Goal: Information Seeking & Learning: Learn about a topic

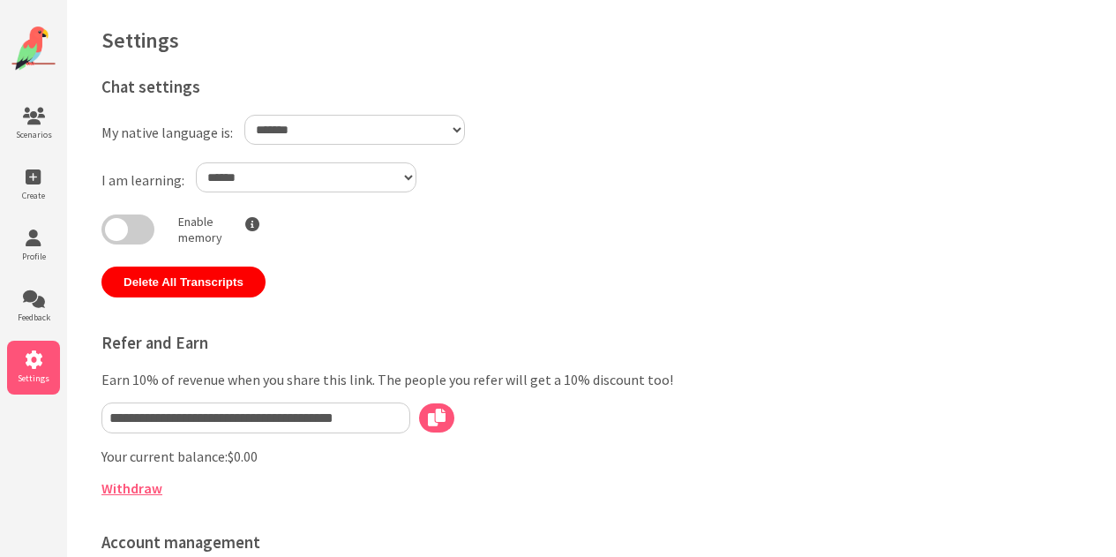
select select "**"
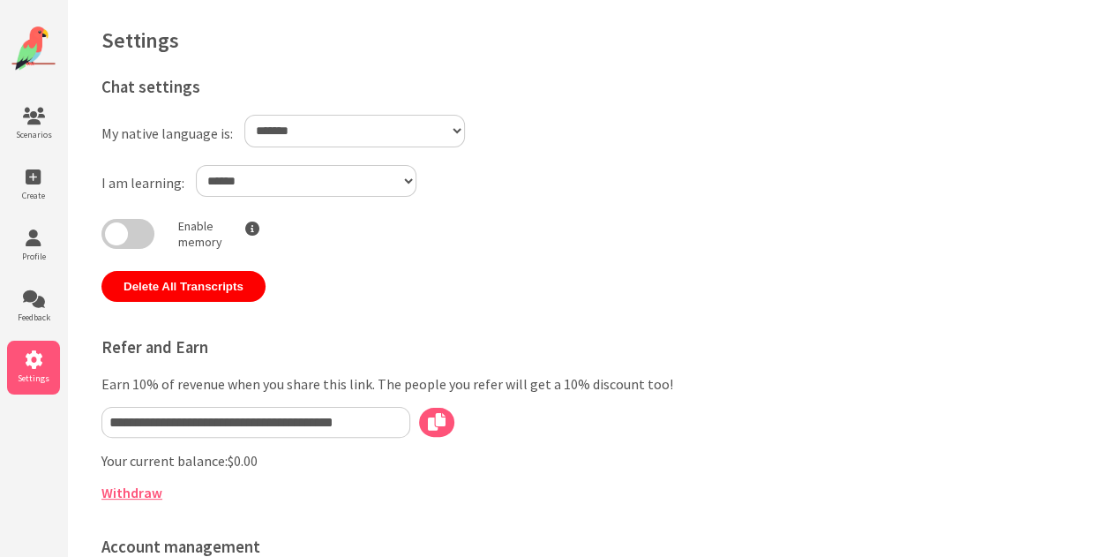
click at [29, 36] on img at bounding box center [33, 48] width 44 height 44
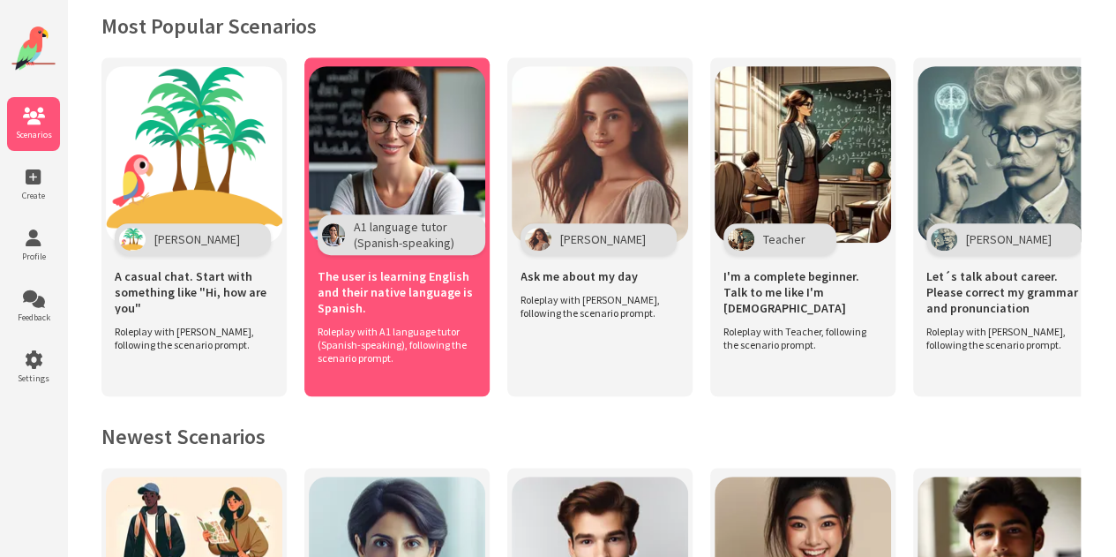
scroll to position [319, 0]
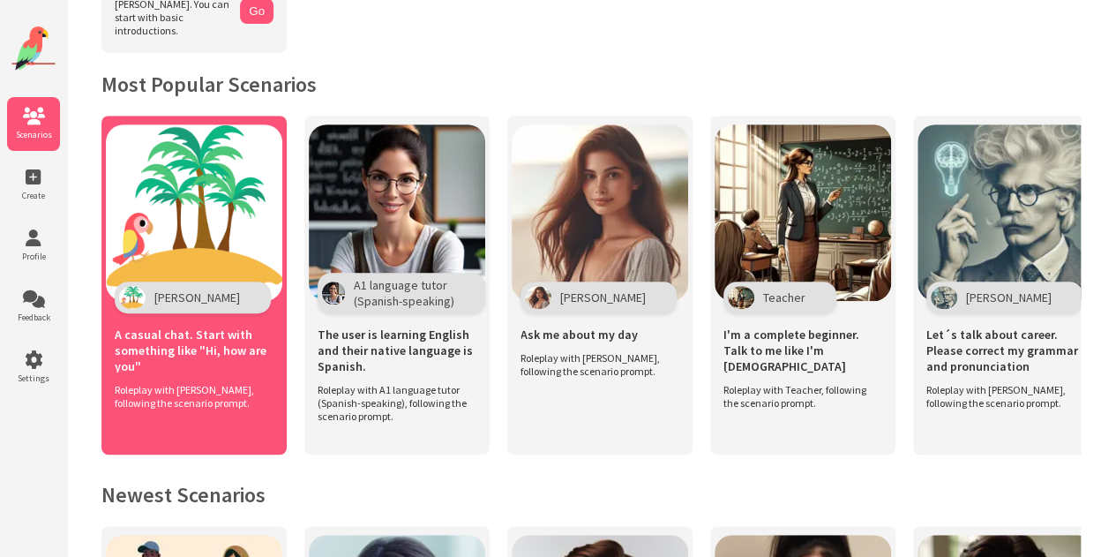
click at [218, 158] on img at bounding box center [194, 212] width 176 height 176
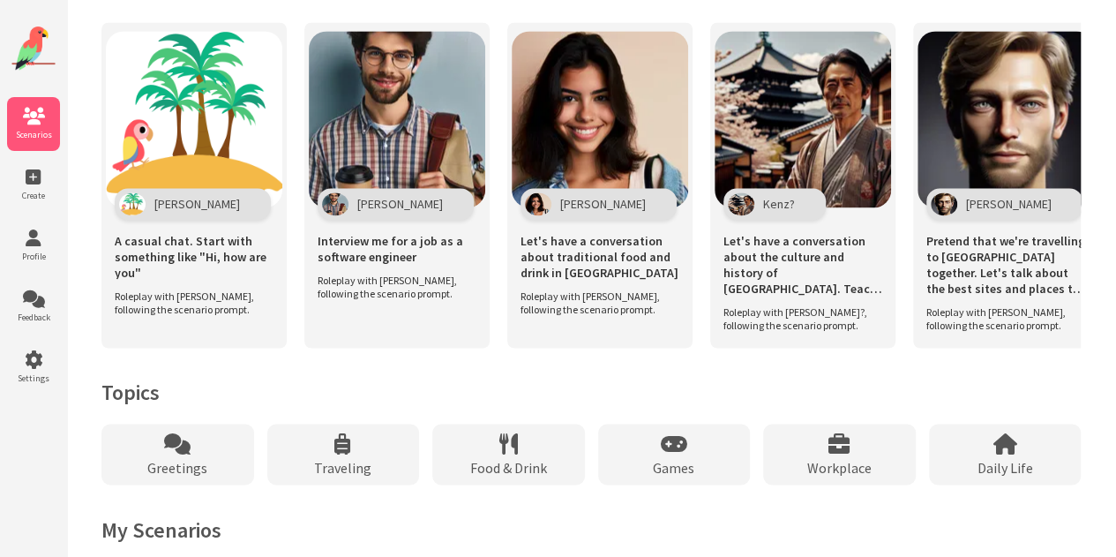
scroll to position [1280, 0]
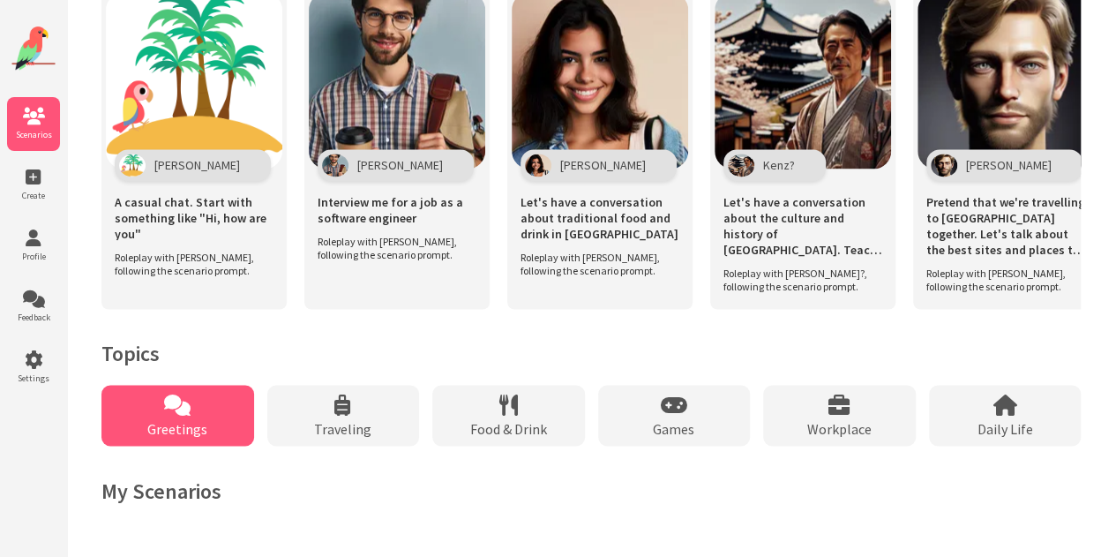
click at [174, 417] on div "Greetings" at bounding box center [177, 415] width 153 height 61
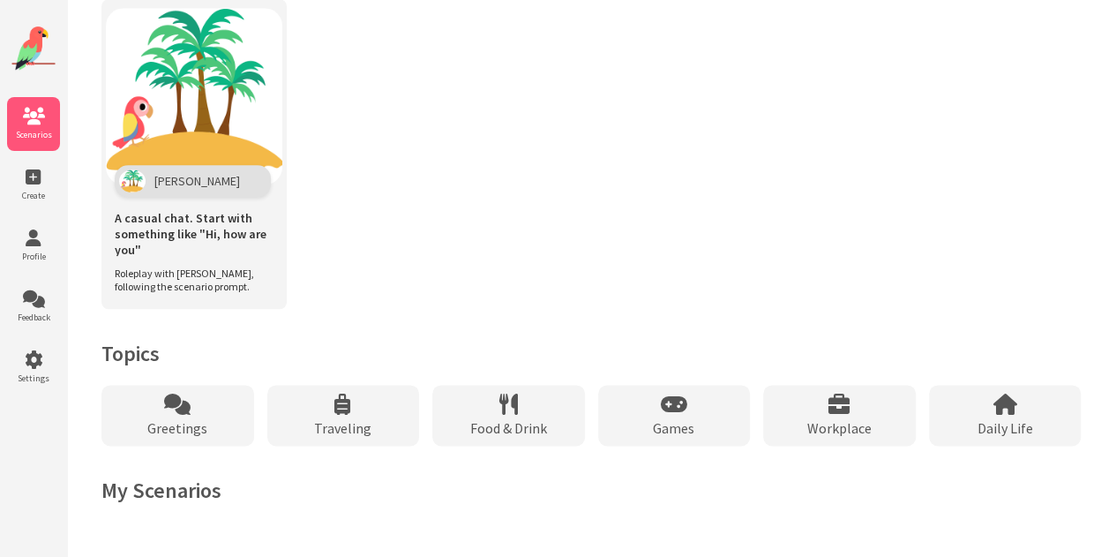
scroll to position [888, 0]
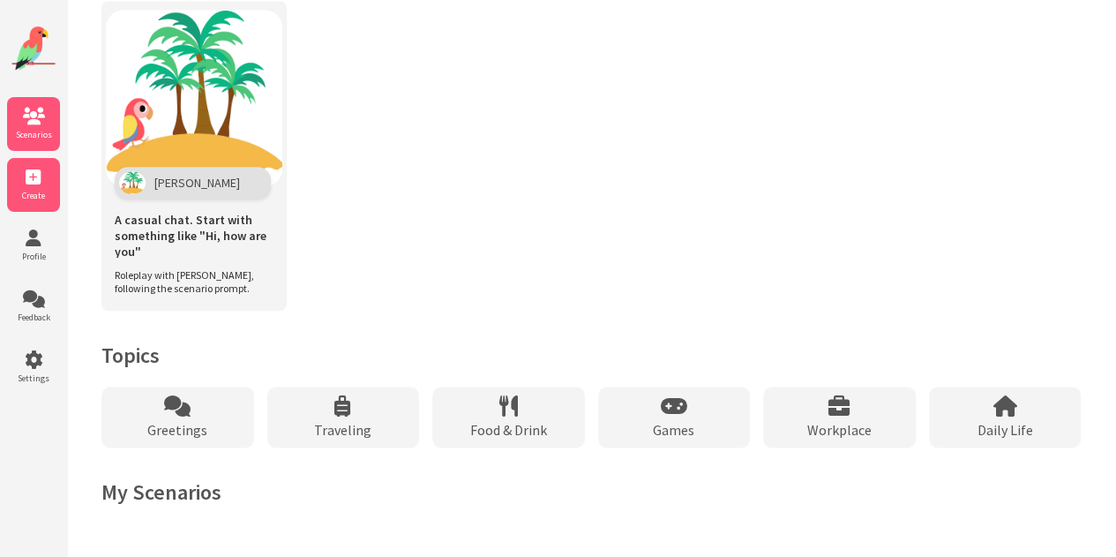
click at [26, 169] on icon at bounding box center [33, 178] width 53 height 18
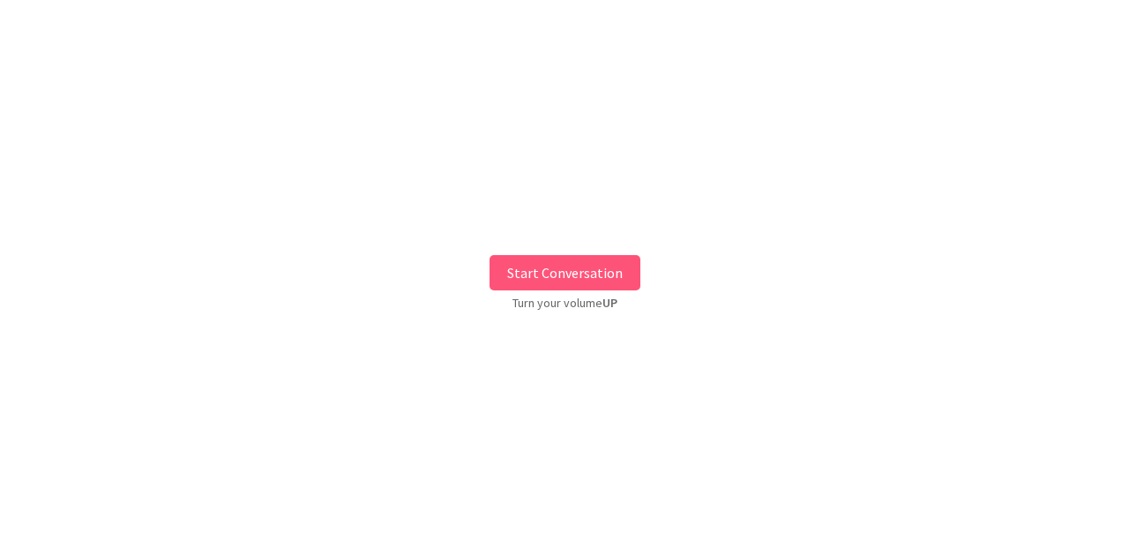
click at [577, 277] on button "Start Conversation" at bounding box center [565, 272] width 151 height 35
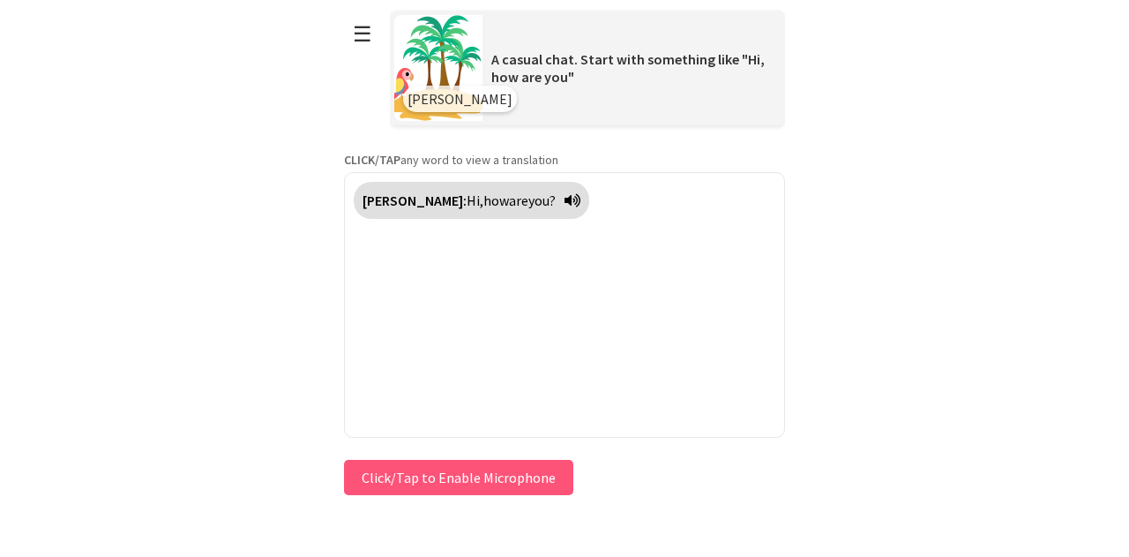
click at [442, 272] on div "[PERSON_NAME]: Hi, how are you?" at bounding box center [564, 305] width 441 height 266
click at [471, 478] on button "Click/Tap to Enable Microphone" at bounding box center [458, 477] width 229 height 35
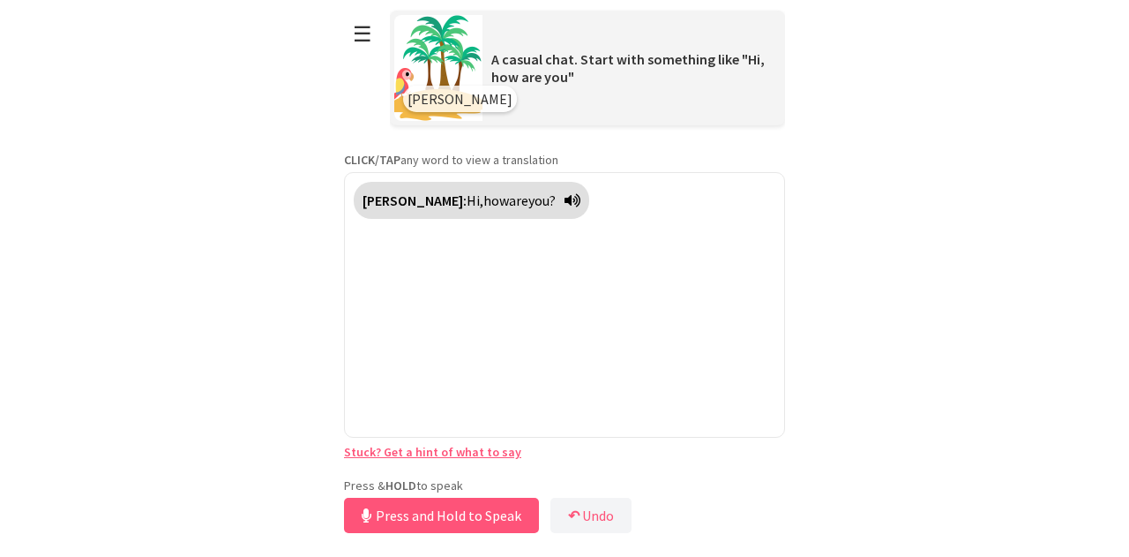
click at [451, 266] on div "Polly: Hi, how are you?" at bounding box center [564, 305] width 441 height 266
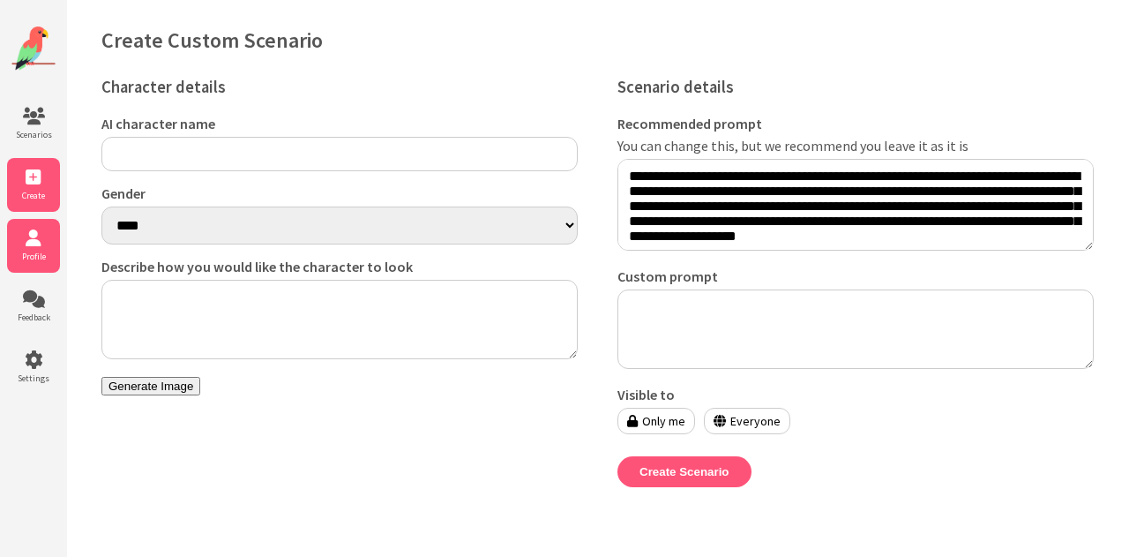
click at [34, 228] on li "Profile" at bounding box center [33, 246] width 53 height 54
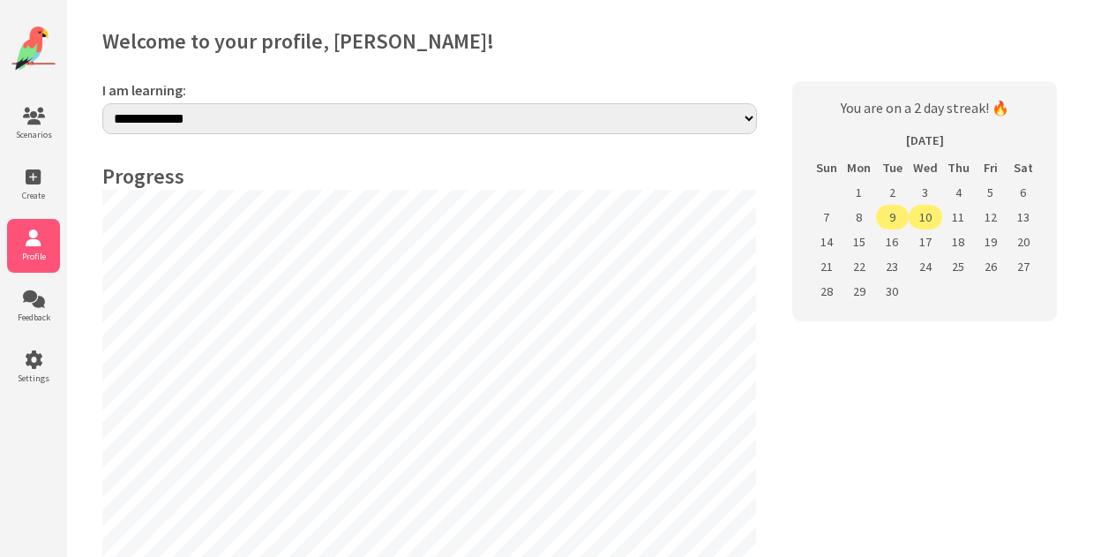
select select "**"
click at [26, 38] on img at bounding box center [33, 48] width 44 height 44
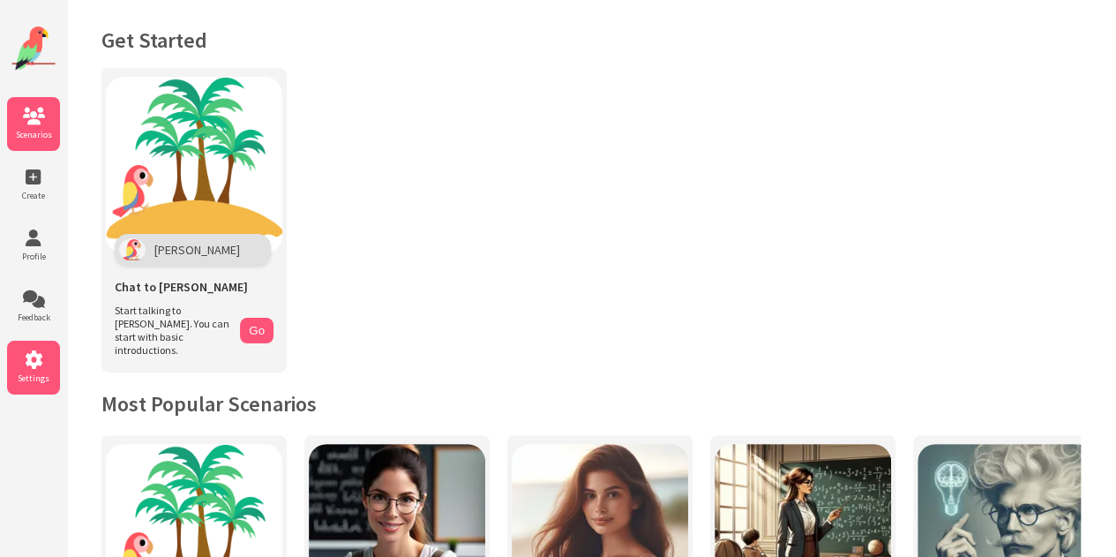
click at [35, 363] on icon at bounding box center [33, 360] width 53 height 18
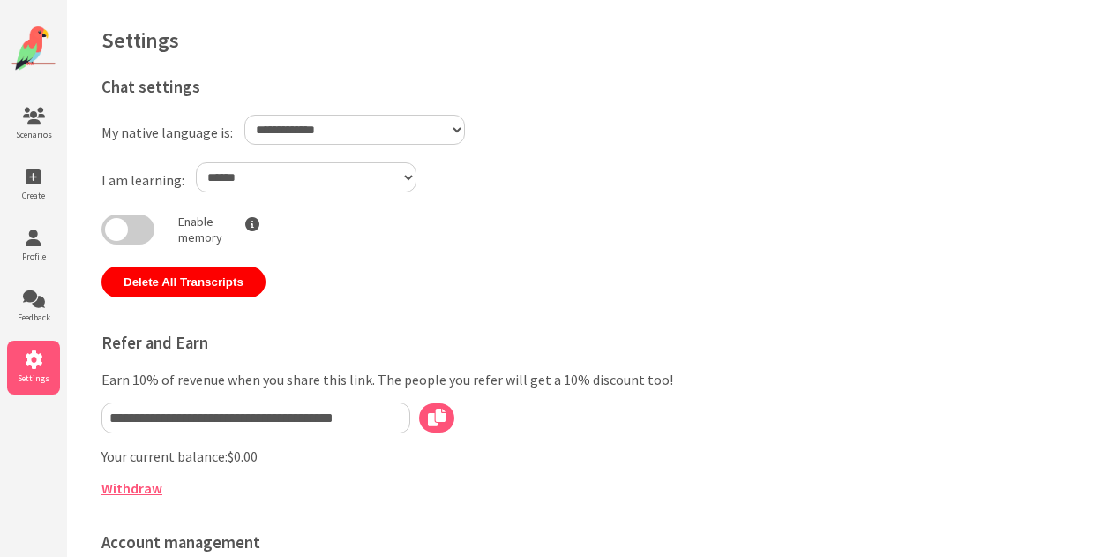
select select "**"
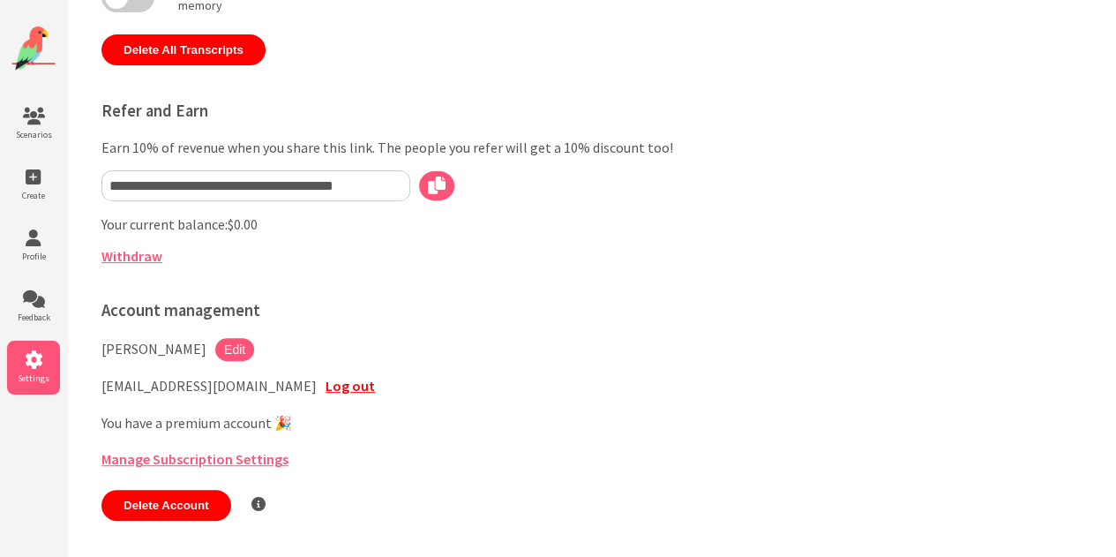
scroll to position [87, 0]
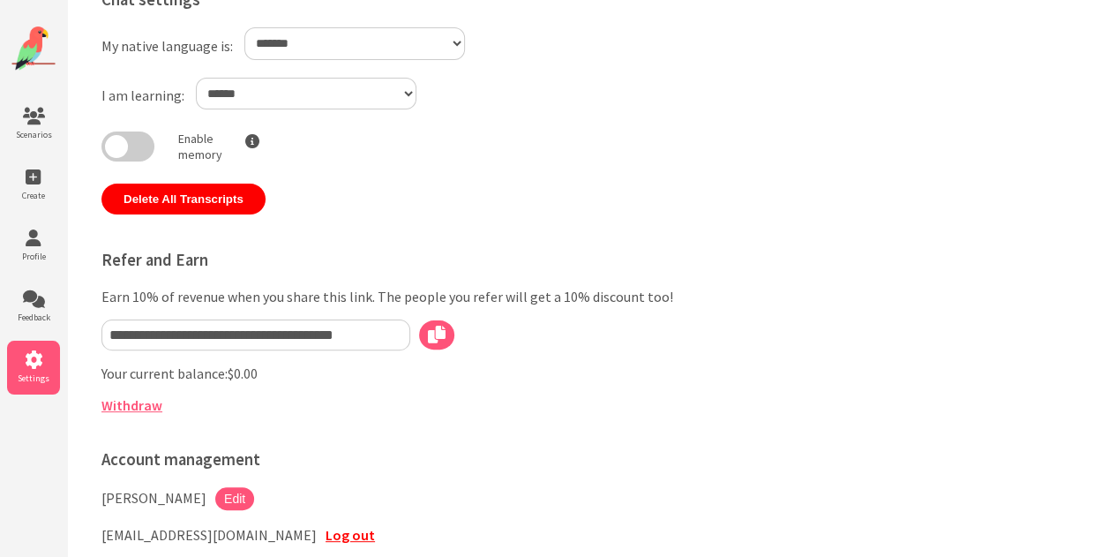
click at [28, 54] on img at bounding box center [33, 48] width 44 height 44
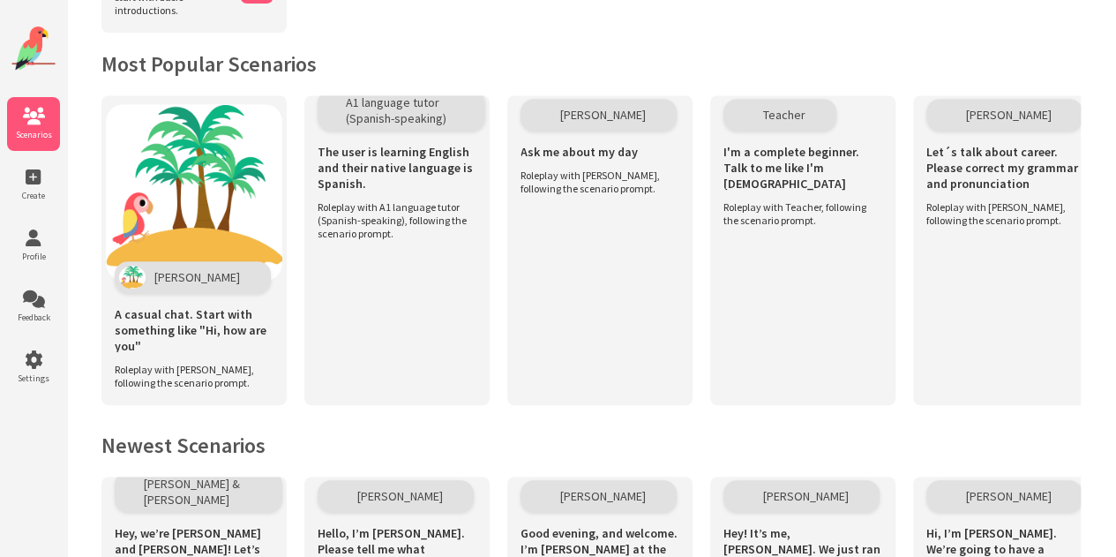
scroll to position [341, 0]
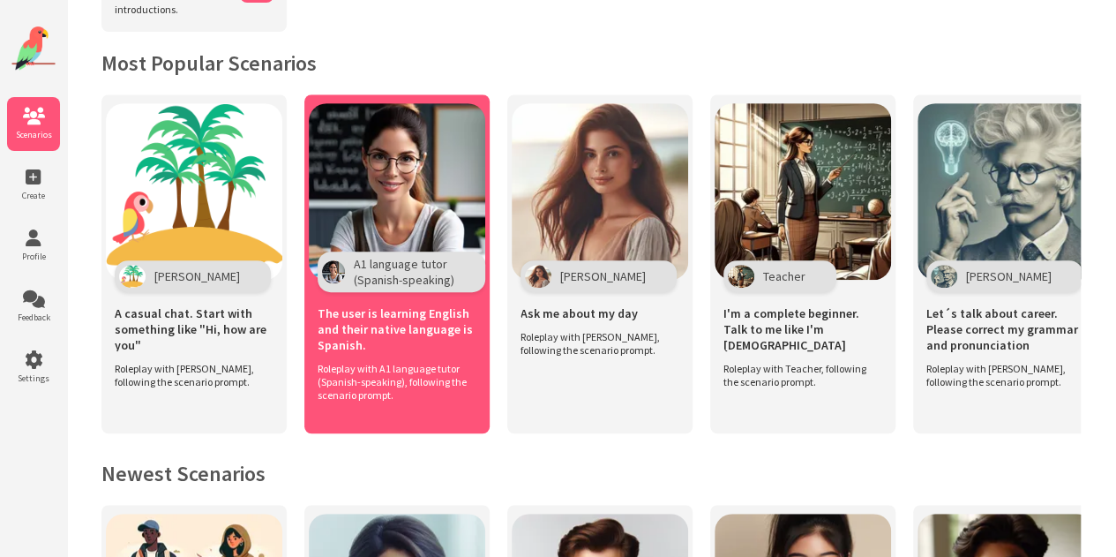
click at [370, 336] on span "The user is learning English and their native language is Spanish." at bounding box center [397, 329] width 159 height 48
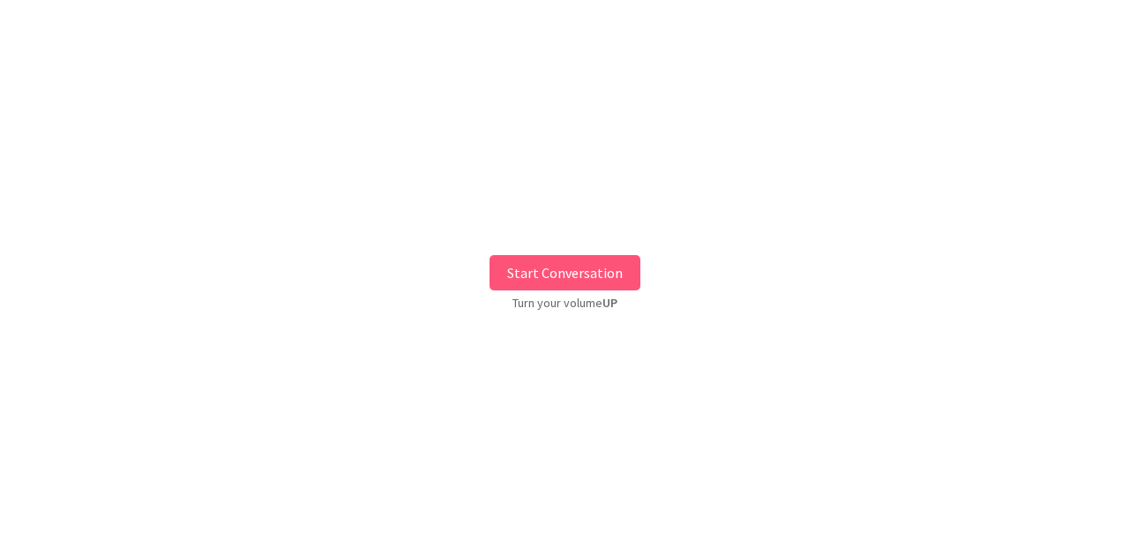
click at [549, 274] on button "Start Conversation" at bounding box center [565, 272] width 151 height 35
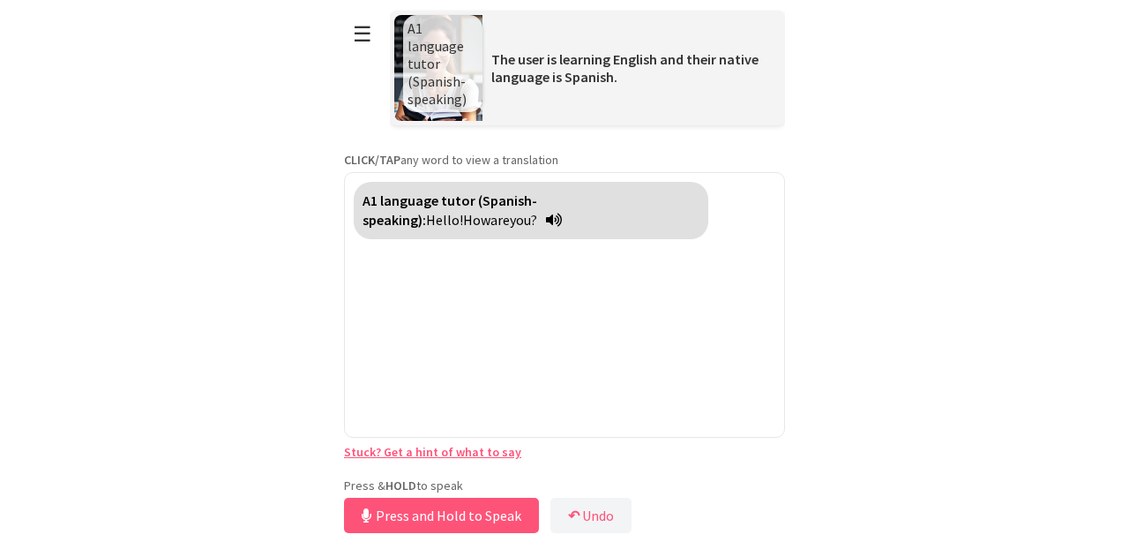
click at [451, 484] on div "Press & HOLD to speak Press and Hold to Speak ↶ Undo Save No voice detected. Ho…" at bounding box center [564, 507] width 441 height 60
click at [356, 40] on button "☰" at bounding box center [362, 33] width 37 height 45
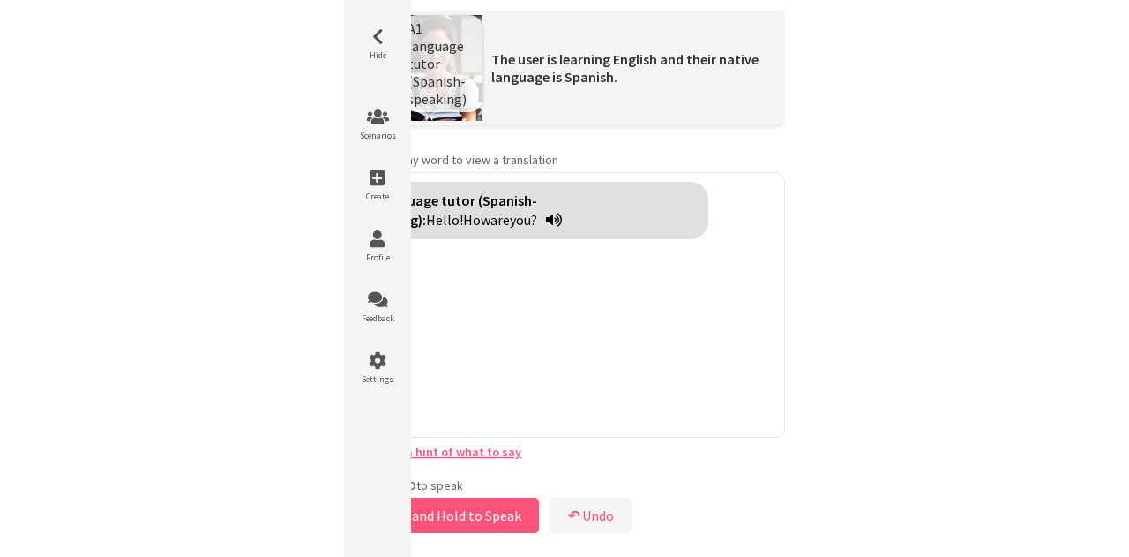
click at [632, 370] on div "A1 language tutor (Spanish-speaking): Hello! How are you?" at bounding box center [564, 305] width 441 height 266
click at [611, 114] on div "A1 language tutor (Spanish-speaking) The user is learning English and their nat…" at bounding box center [587, 68] width 395 height 115
click at [544, 388] on div "A1 language tutor (Spanish-speaking): Hello! How are you?" at bounding box center [564, 305] width 441 height 266
click at [489, 453] on link "Stuck? Get a hint of what to say" at bounding box center [432, 452] width 177 height 16
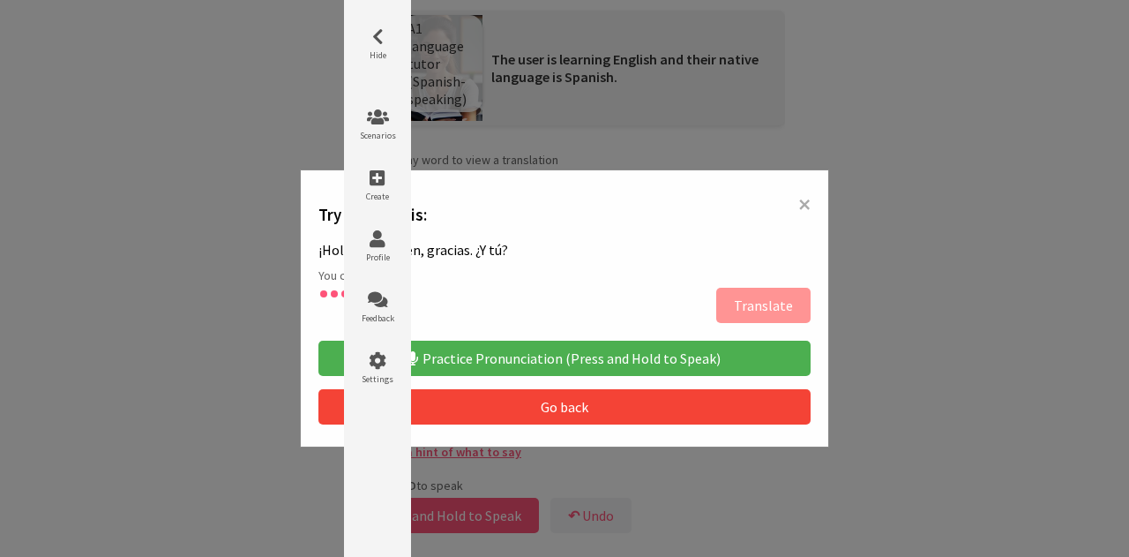
type textarea "**********"
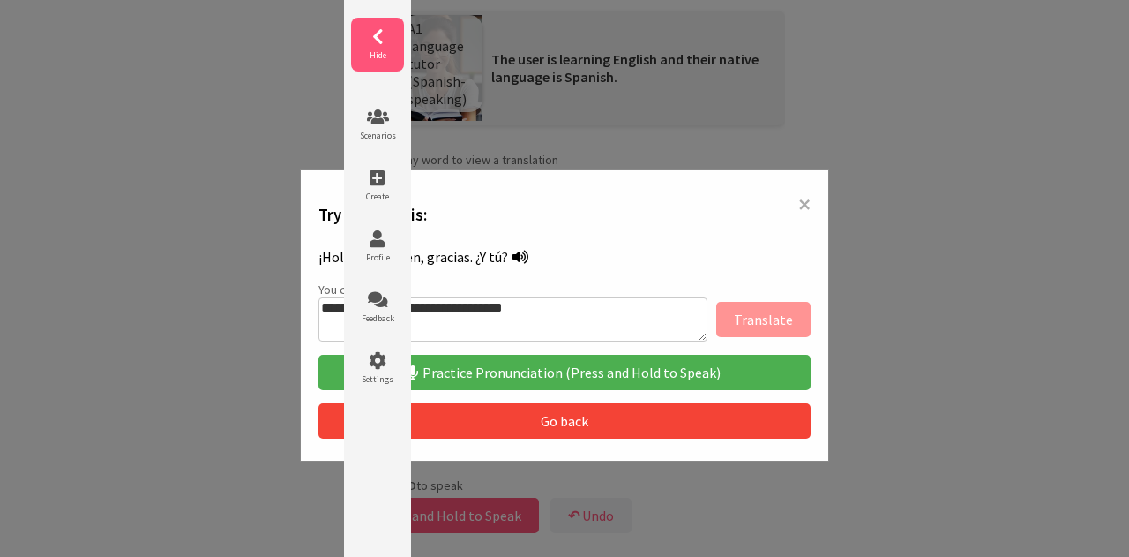
click at [386, 39] on icon at bounding box center [377, 37] width 53 height 18
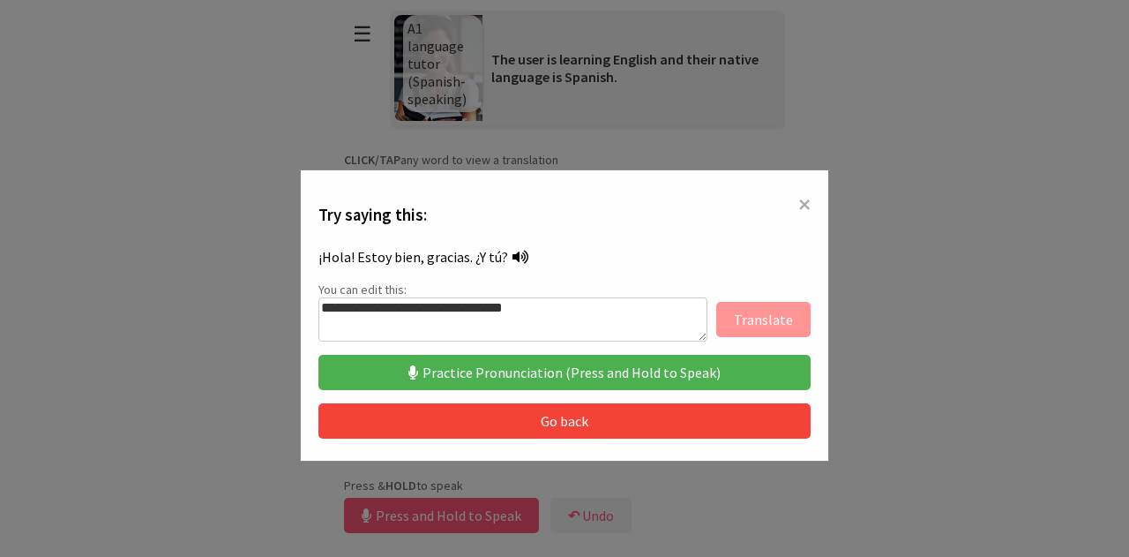
click at [597, 383] on button "Practice Pronunciation (Press and Hold to Speak)" at bounding box center [565, 372] width 492 height 35
click at [562, 423] on button "Go back" at bounding box center [565, 420] width 492 height 35
